Goal: Task Accomplishment & Management: Manage account settings

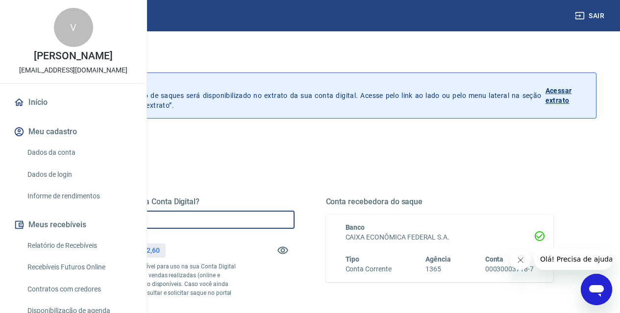
click at [240, 220] on input "R$ 0,00" at bounding box center [181, 220] width 228 height 18
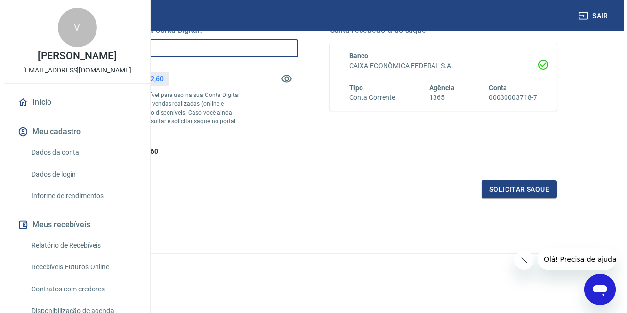
scroll to position [189, 0]
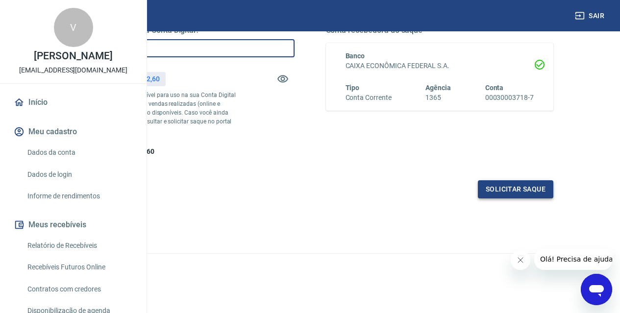
type input "R$ 28.000,00"
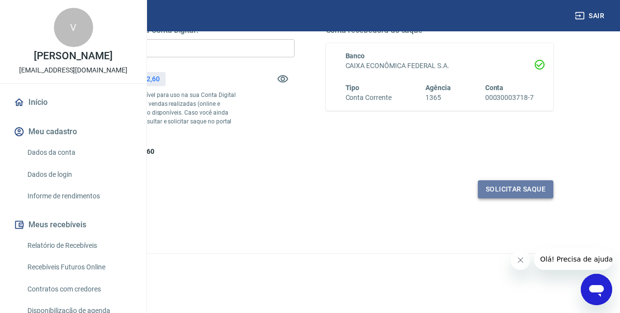
click at [496, 186] on button "Solicitar saque" at bounding box center [515, 189] width 75 height 18
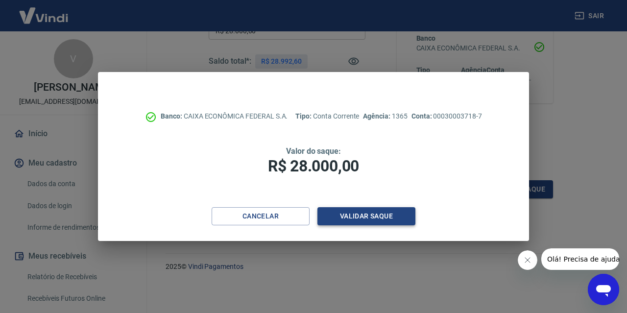
click at [373, 218] on button "Validar saque" at bounding box center [367, 216] width 98 height 18
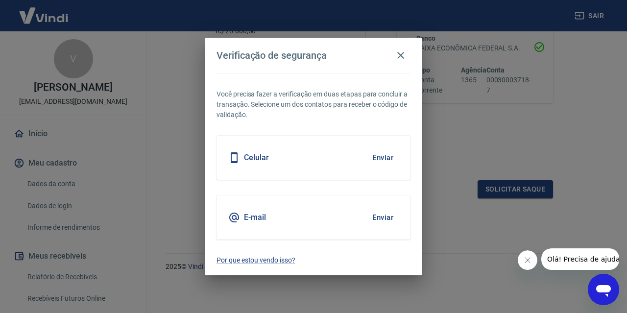
click at [284, 216] on div "E-mail Enviar" at bounding box center [314, 218] width 194 height 44
click at [375, 218] on button "Enviar" at bounding box center [383, 217] width 32 height 21
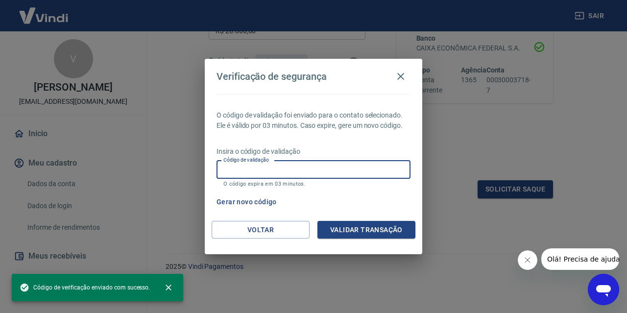
click at [256, 172] on input "Código de validação" at bounding box center [314, 170] width 194 height 18
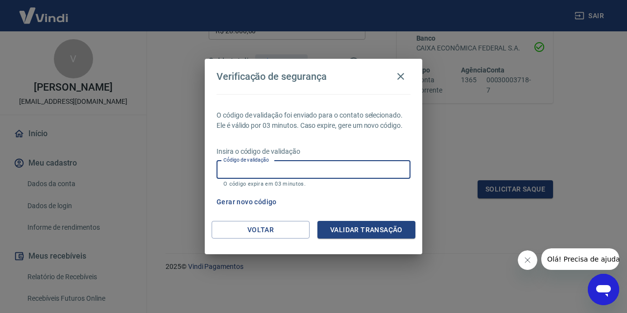
paste input "615937"
type input "615937"
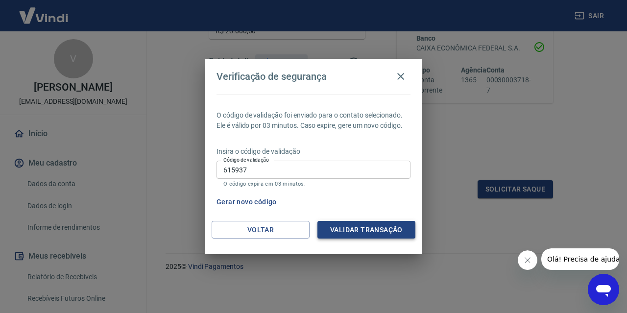
click at [367, 237] on div "Voltar Validar transação" at bounding box center [314, 238] width 218 height 34
click at [367, 232] on button "Validar transação" at bounding box center [367, 230] width 98 height 18
